Goal: Navigation & Orientation: Find specific page/section

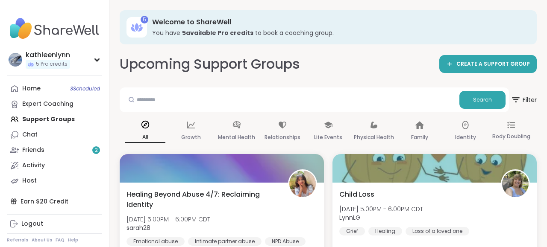
scroll to position [400, 0]
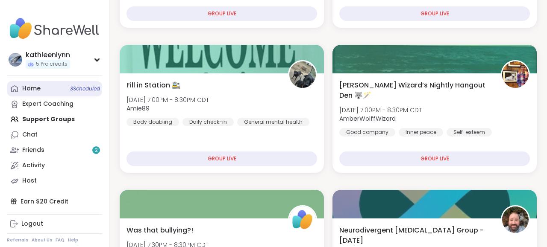
click at [32, 91] on div "Home 3 Scheduled" at bounding box center [31, 89] width 18 height 9
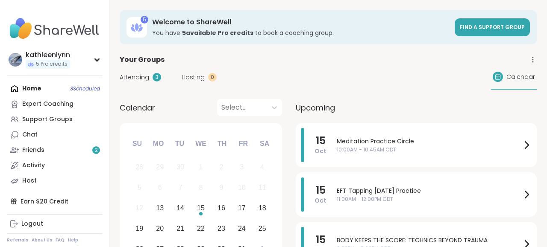
click at [82, 91] on div "Home 3 Scheduled Expert Coaching Support Groups Chat Friends 2 Activity Host" at bounding box center [54, 135] width 95 height 108
click at [131, 77] on span "Attending" at bounding box center [134, 77] width 29 height 9
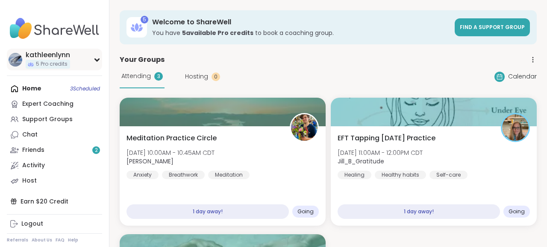
click at [41, 64] on span "5 Pro credits" at bounding box center [52, 64] width 32 height 7
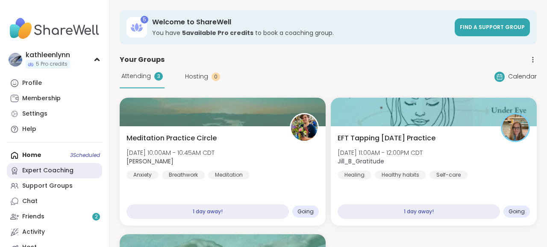
click at [41, 169] on div "Expert Coaching" at bounding box center [47, 171] width 51 height 9
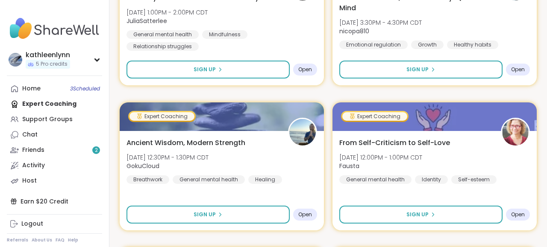
scroll to position [1377, 0]
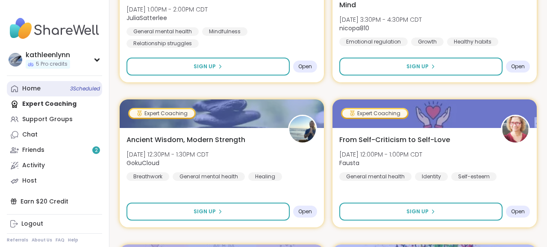
click at [33, 86] on div "Home 3 Scheduled" at bounding box center [31, 89] width 18 height 9
